Goal: Obtain resource: Download file/media

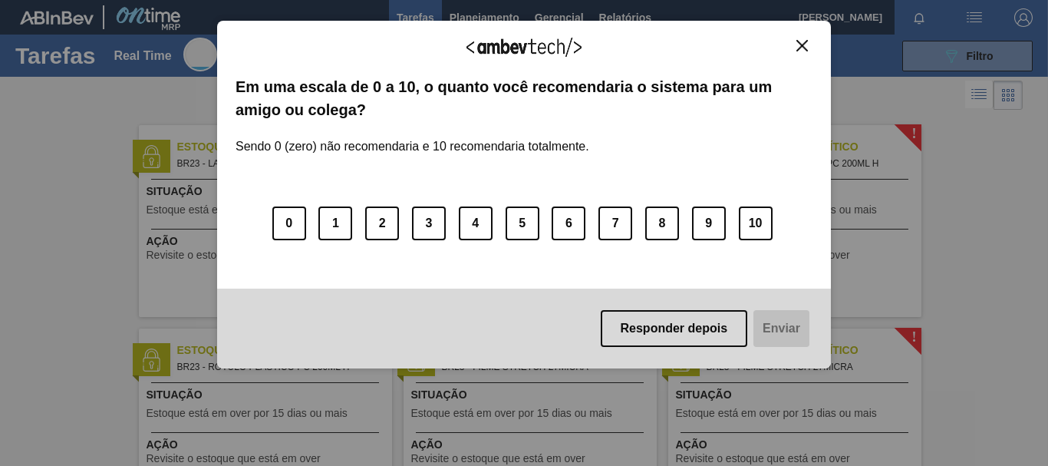
click at [806, 51] on img "Close" at bounding box center [802, 46] width 12 height 12
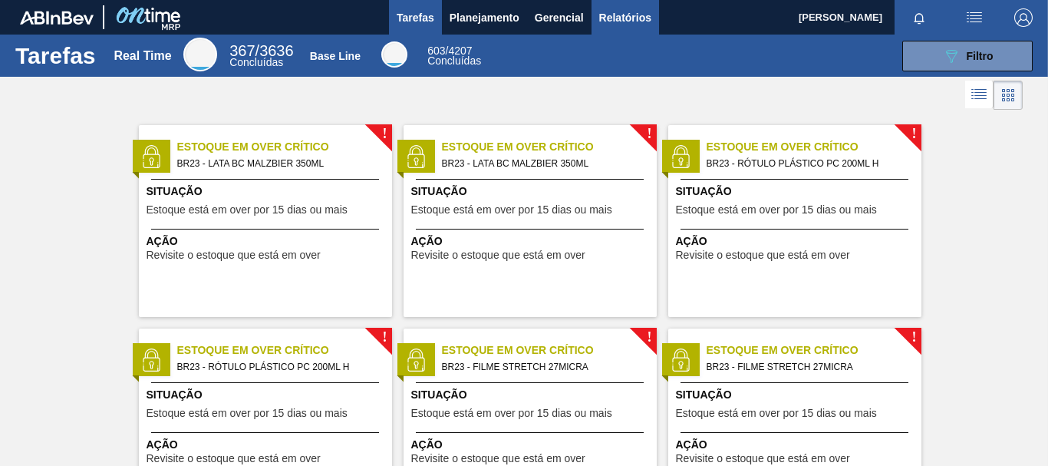
click at [631, 10] on span "Relatórios" at bounding box center [625, 17] width 52 height 18
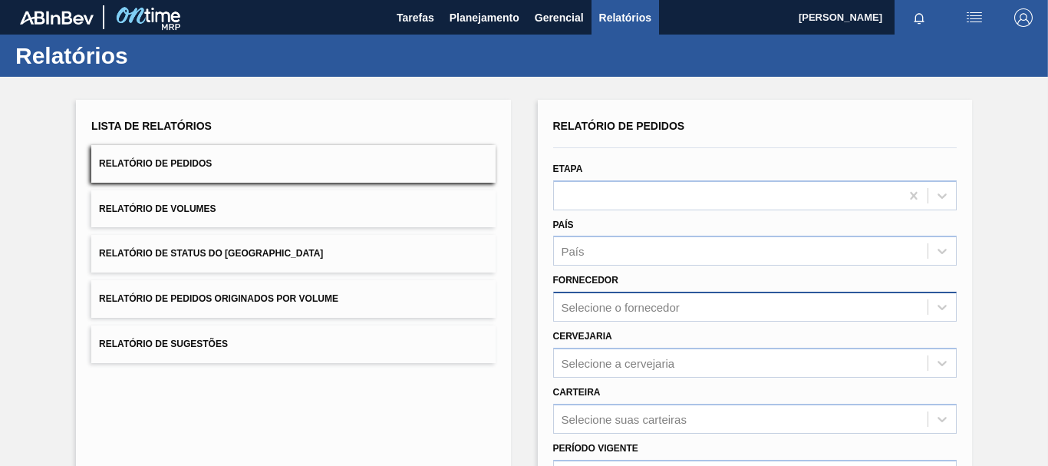
click at [609, 297] on div "Selecione o fornecedor" at bounding box center [754, 306] width 403 height 30
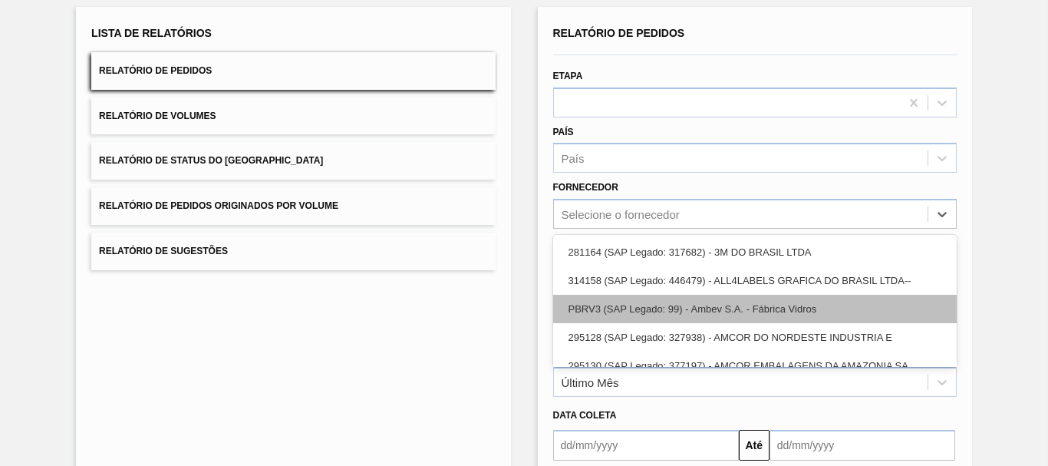
scroll to position [98, 0]
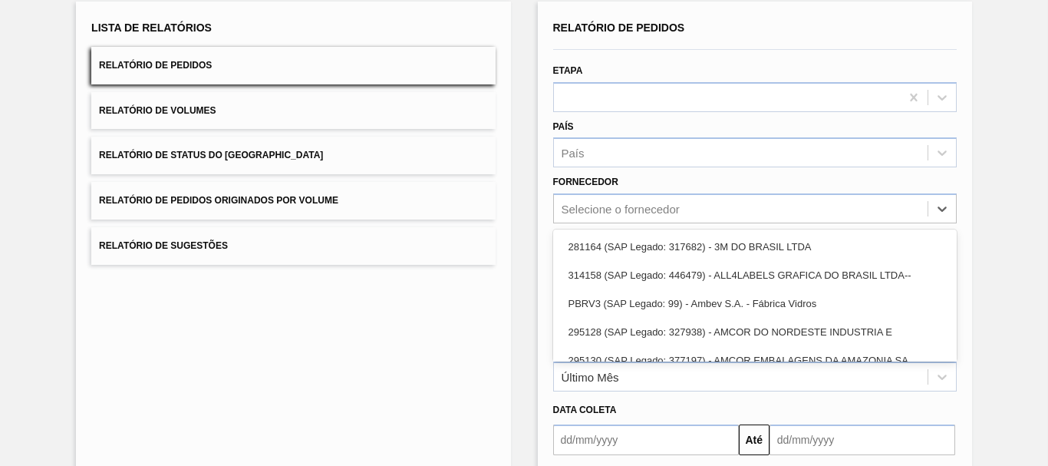
click at [542, 202] on div "Relatório de Pedidos Etapa País País Fornecedor option 281164 (SAP Legado: 3176…" at bounding box center [755, 297] width 434 height 591
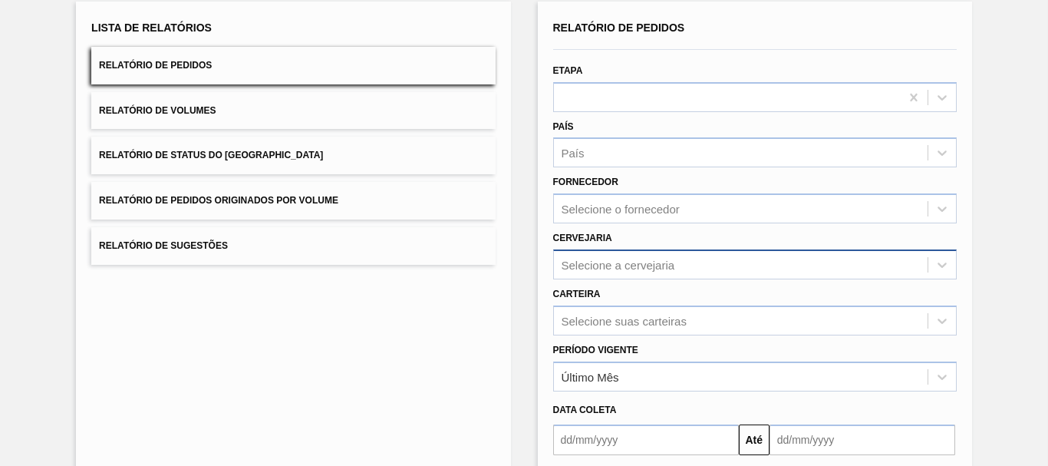
click at [580, 267] on div "Selecione a cervejaria" at bounding box center [618, 264] width 114 height 13
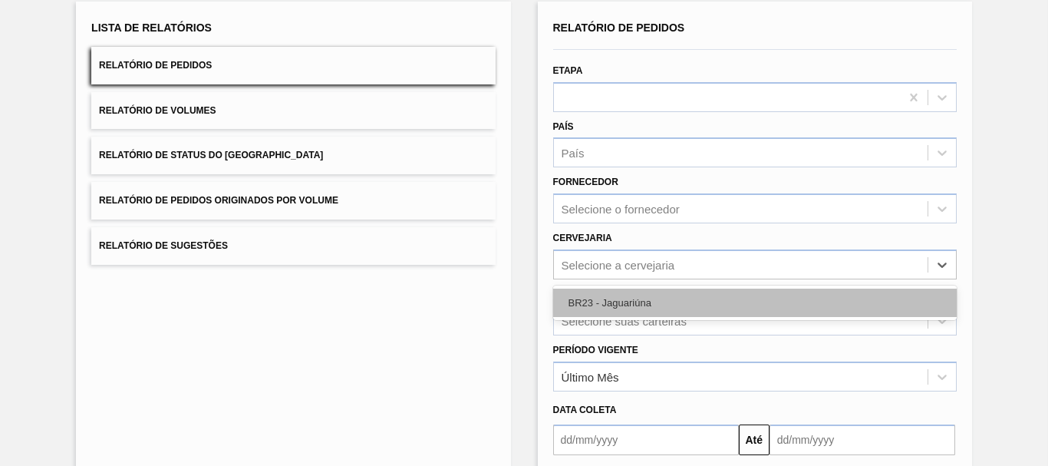
click at [597, 308] on div "BR23 - Jaguariúna" at bounding box center [754, 302] width 403 height 28
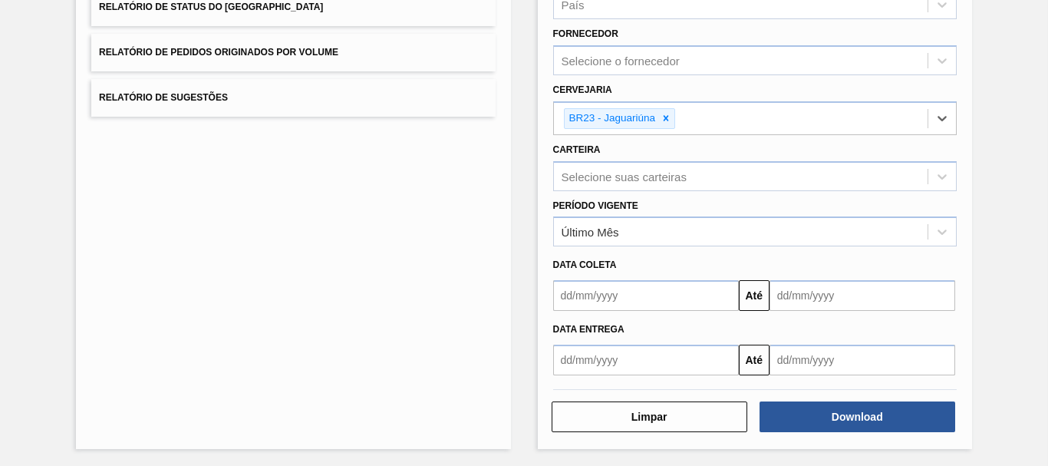
scroll to position [249, 0]
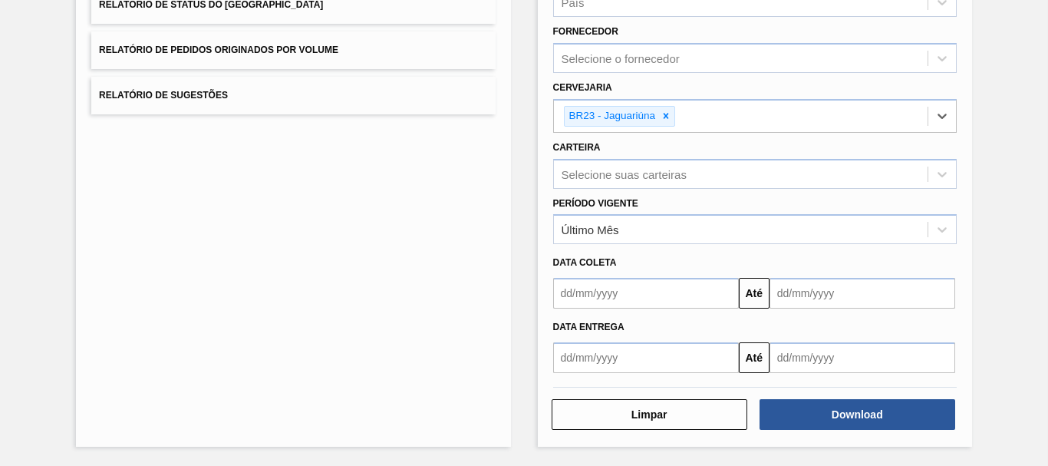
click at [649, 369] on input "text" at bounding box center [646, 357] width 186 height 31
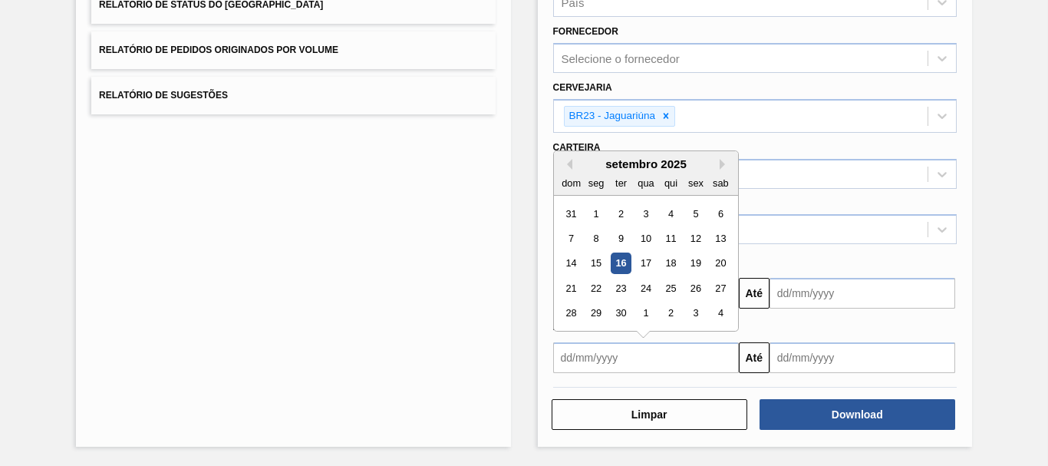
click at [619, 265] on div "16" at bounding box center [620, 263] width 21 height 21
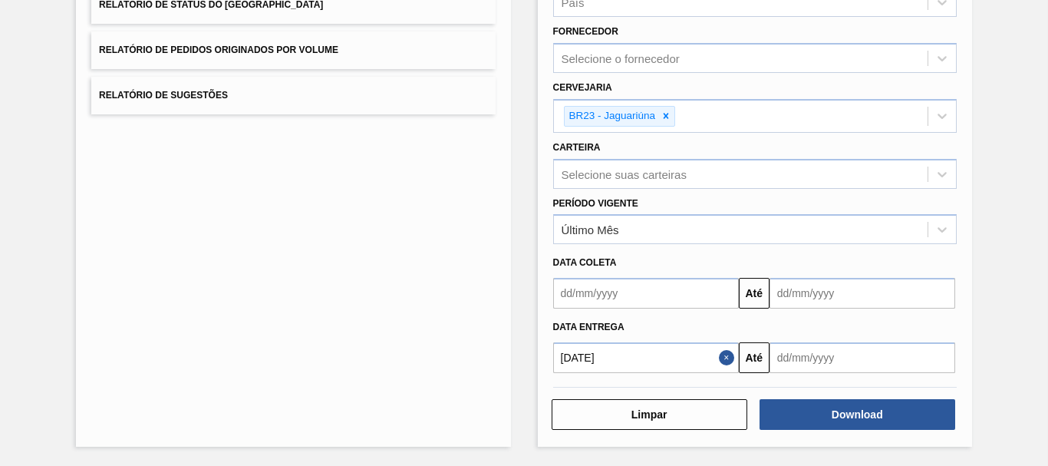
type input "[DATE]"
click at [847, 366] on input "text" at bounding box center [862, 357] width 186 height 31
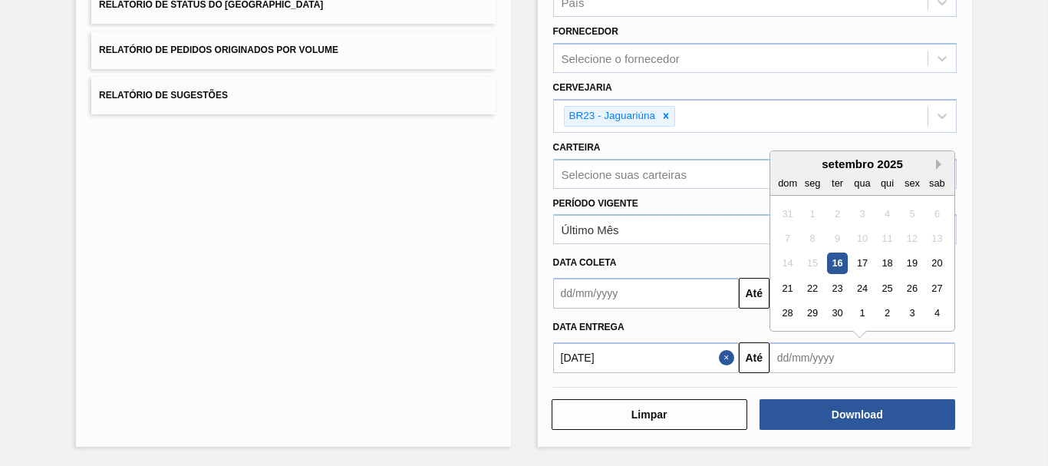
click at [939, 163] on button "Next Month" at bounding box center [941, 164] width 11 height 11
click at [887, 261] on div "16" at bounding box center [887, 263] width 21 height 21
type input "[DATE]"
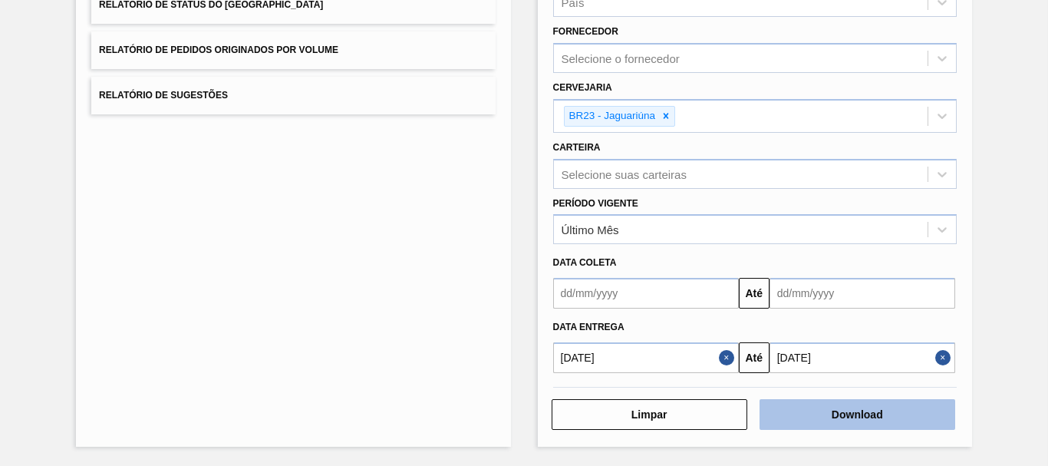
click at [885, 409] on button "Download" at bounding box center [857, 414] width 196 height 31
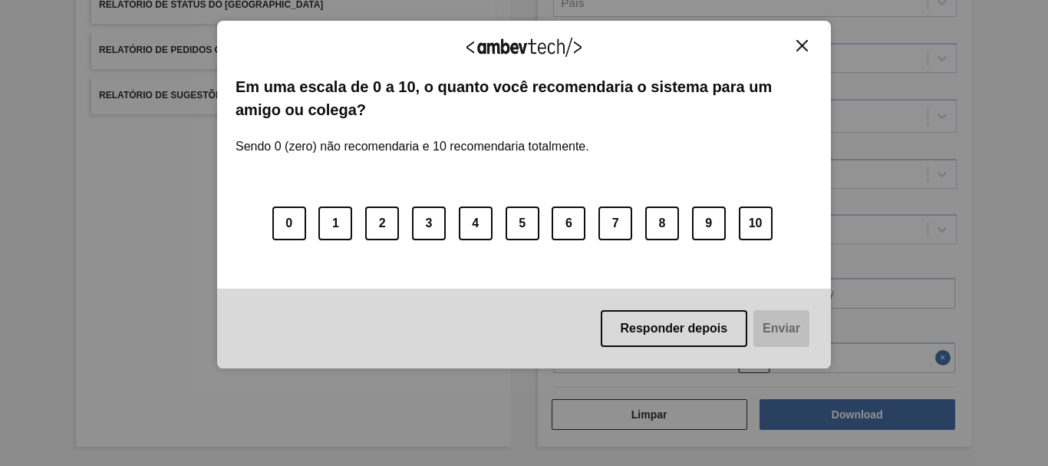
click at [805, 43] on img "Close" at bounding box center [802, 46] width 12 height 12
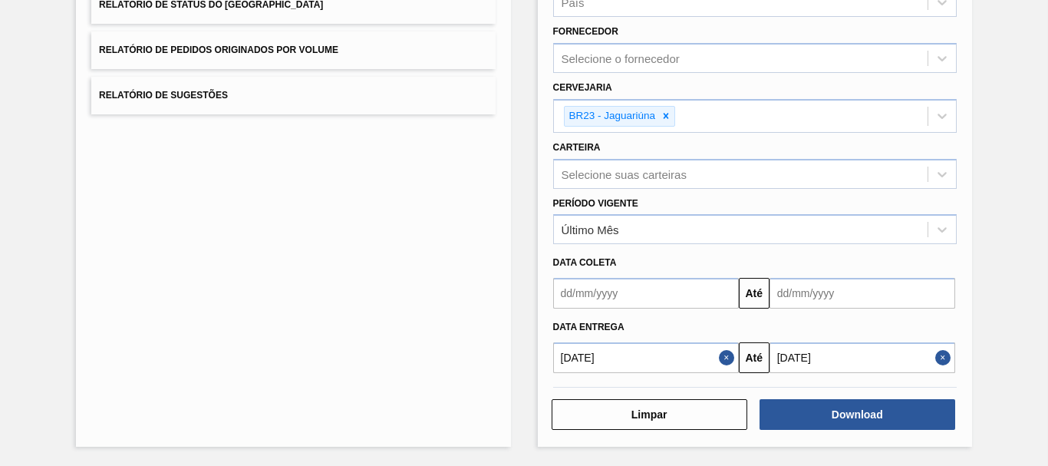
scroll to position [0, 0]
